Goal: Use online tool/utility: Utilize a website feature to perform a specific function

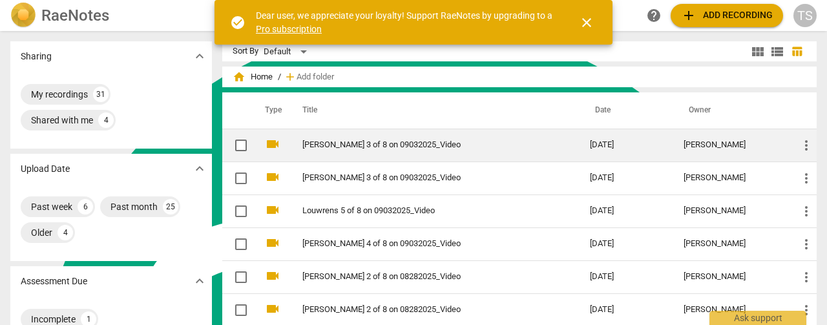
scroll to position [5188, 0]
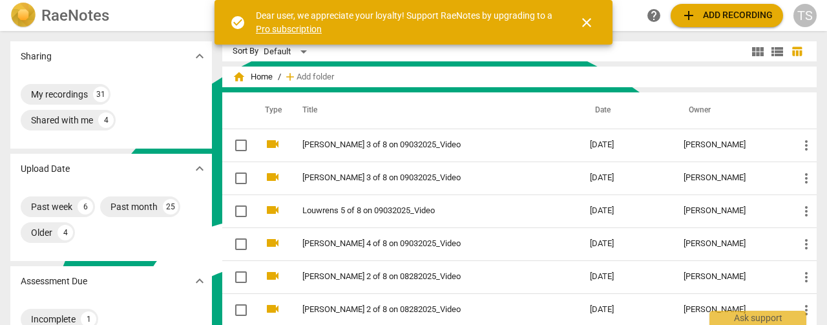
click at [580, 22] on span "close" at bounding box center [586, 22] width 15 height 15
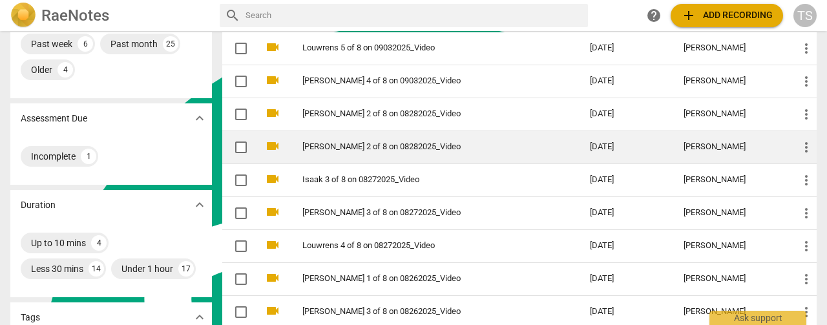
scroll to position [129, 0]
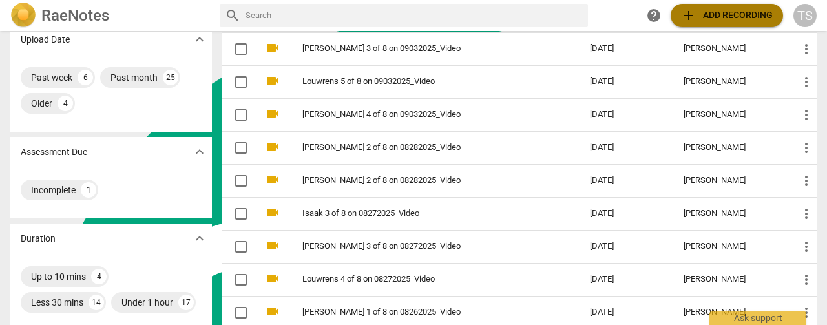
click at [681, 13] on span "add" at bounding box center [688, 15] width 15 height 15
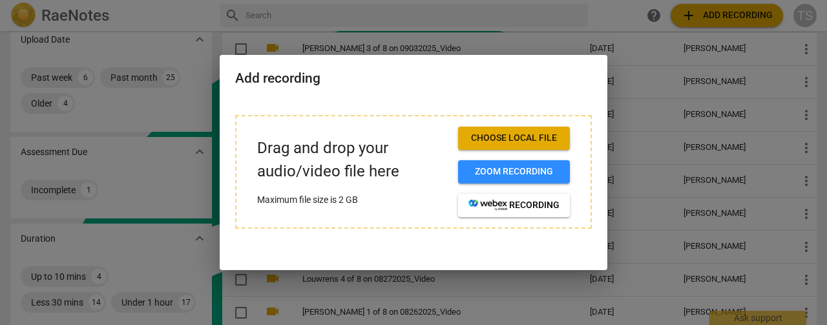
click at [520, 143] on span "Choose local file" at bounding box center [513, 138] width 91 height 13
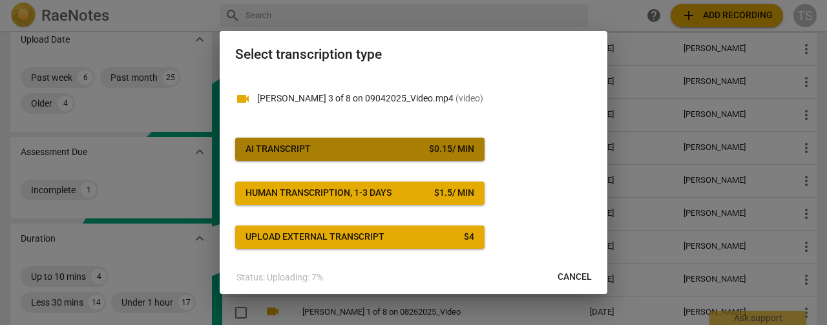
click at [366, 145] on span "AI Transcript $ 0.15 / min" at bounding box center [359, 149] width 229 height 13
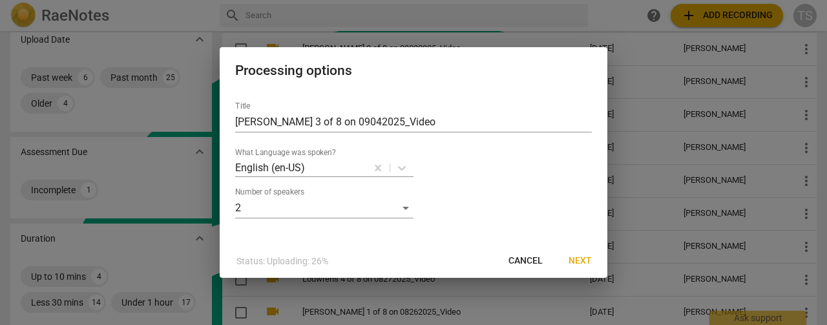
click at [582, 263] on span "Next" at bounding box center [579, 260] width 23 height 13
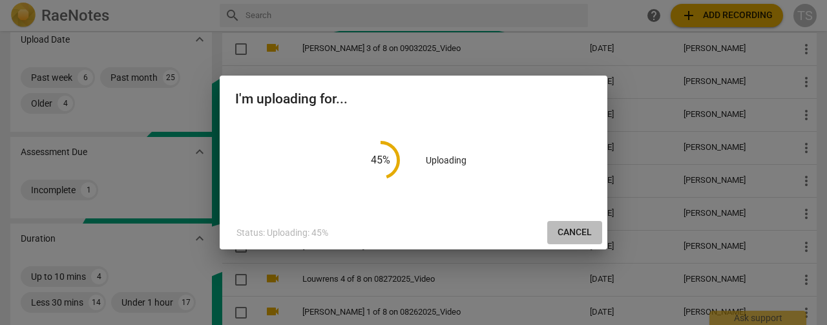
click at [575, 236] on span "Cancel" at bounding box center [574, 232] width 34 height 13
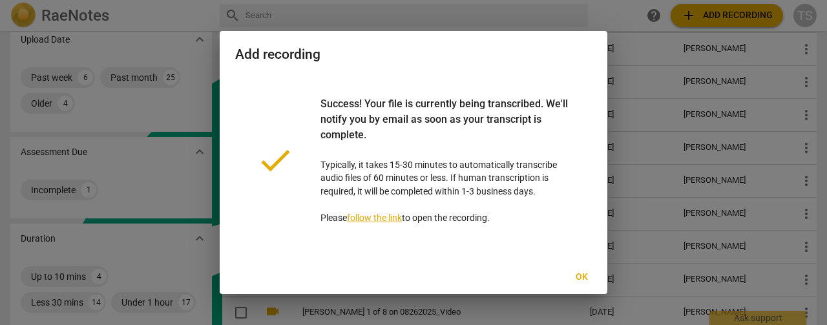
click at [580, 276] on span "Ok" at bounding box center [581, 277] width 21 height 13
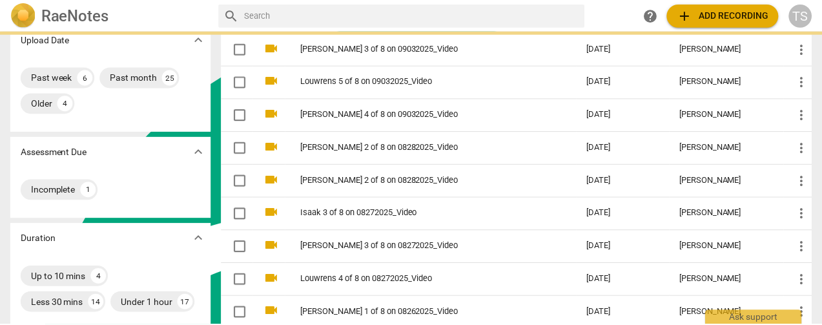
scroll to position [0, 0]
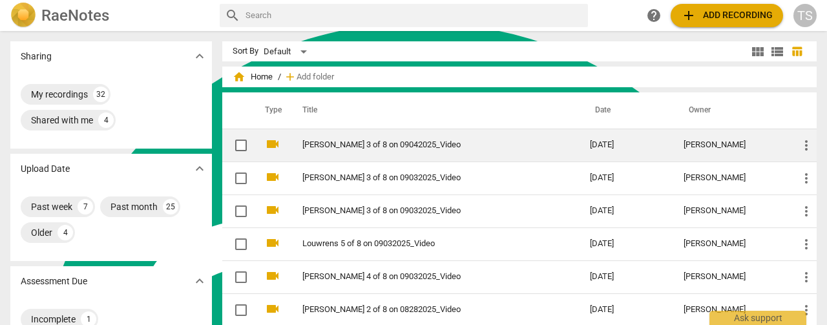
click at [415, 140] on link "[PERSON_NAME] 3 of 8 on 09042025_Video" at bounding box center [422, 145] width 241 height 10
